Goal: Task Accomplishment & Management: Complete application form

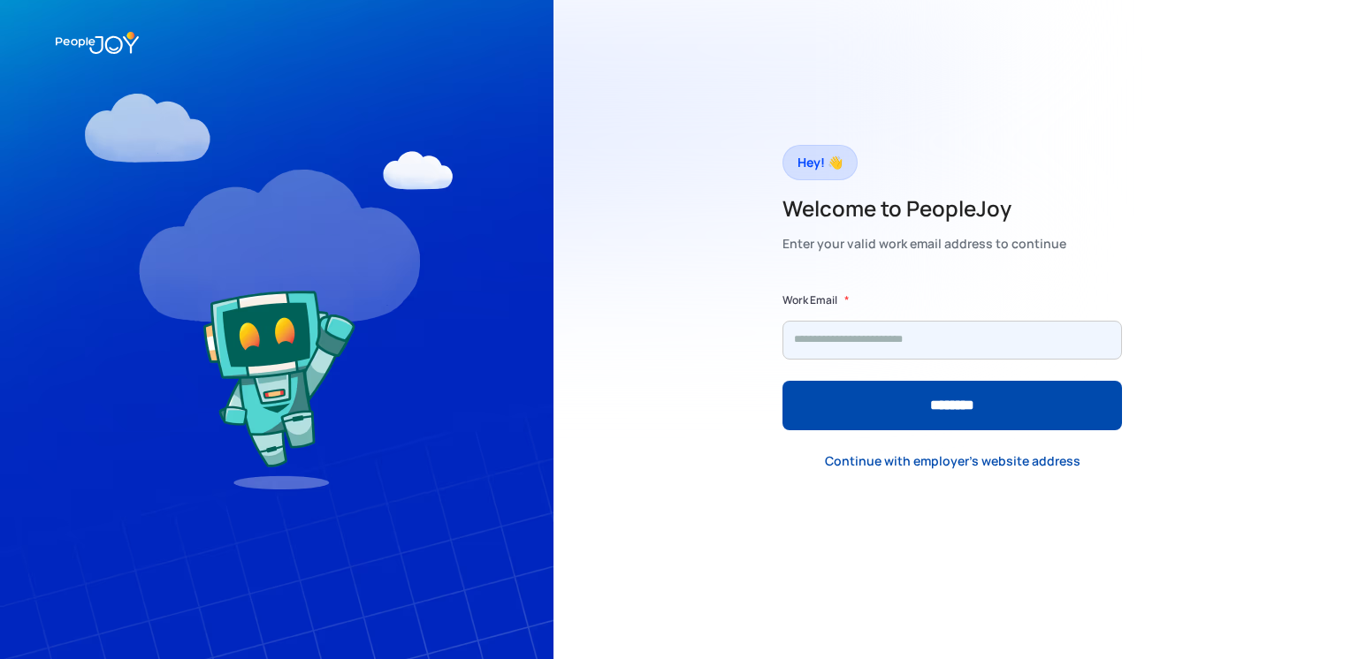
click at [880, 348] on input "Form" at bounding box center [951, 340] width 339 height 39
type input "**********"
click at [782, 381] on input "********" at bounding box center [951, 406] width 339 height 50
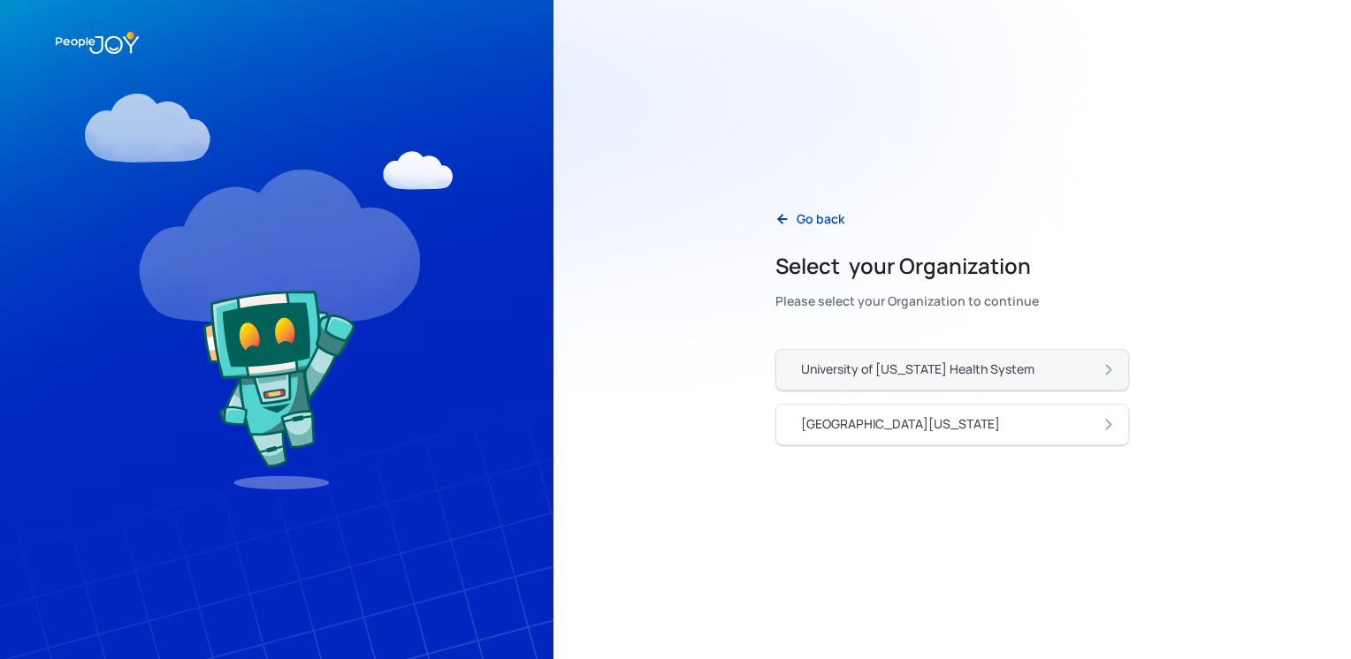
click at [918, 375] on div "University of [US_STATE] Health System" at bounding box center [917, 370] width 233 height 18
